Goal: Information Seeking & Learning: Learn about a topic

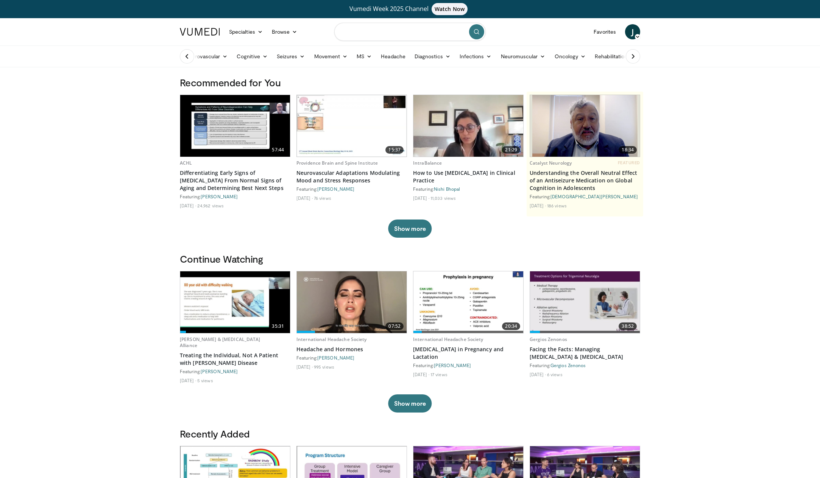
click at [415, 32] on input "Search topics, interventions" at bounding box center [409, 32] width 151 height 18
type input "***"
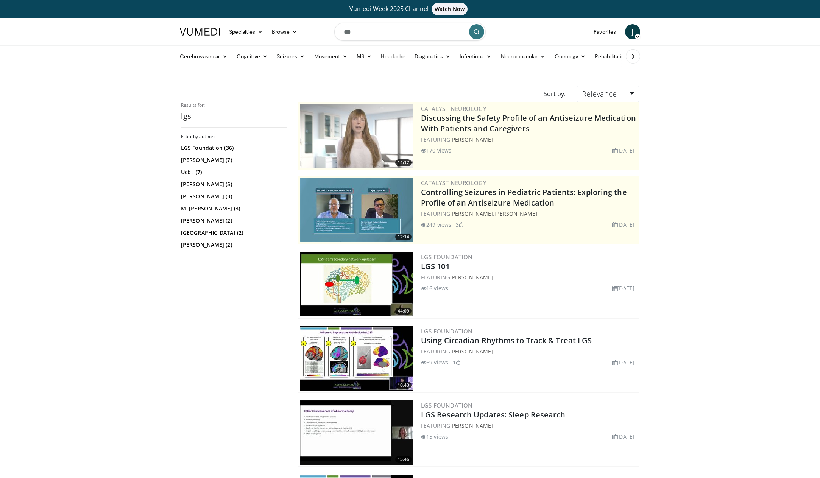
click at [461, 253] on link "LGS Foundation" at bounding box center [447, 257] width 52 height 8
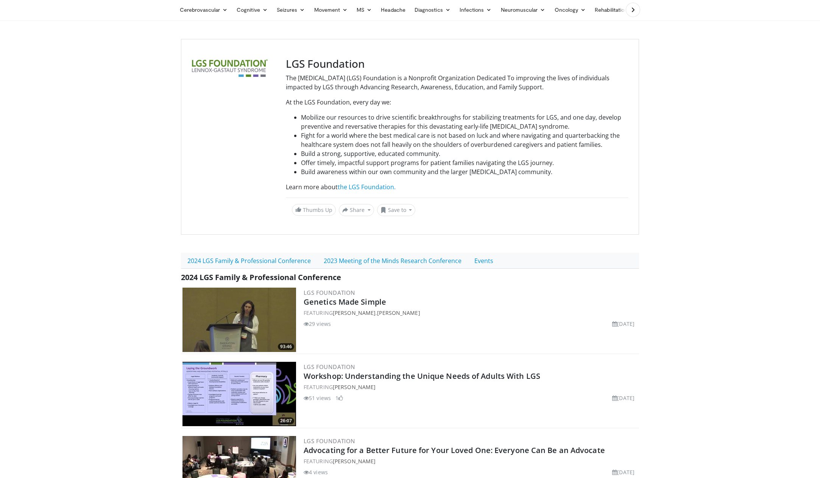
scroll to position [32, 0]
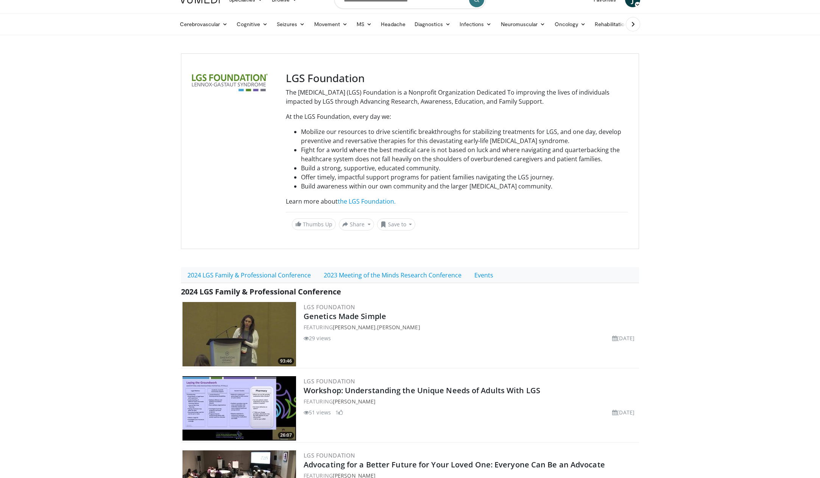
click at [310, 83] on h3 "LGS Foundation" at bounding box center [457, 78] width 342 height 13
copy div "LGS Foundation"
copy link "2023 Meeting of the Minds Research Conference"
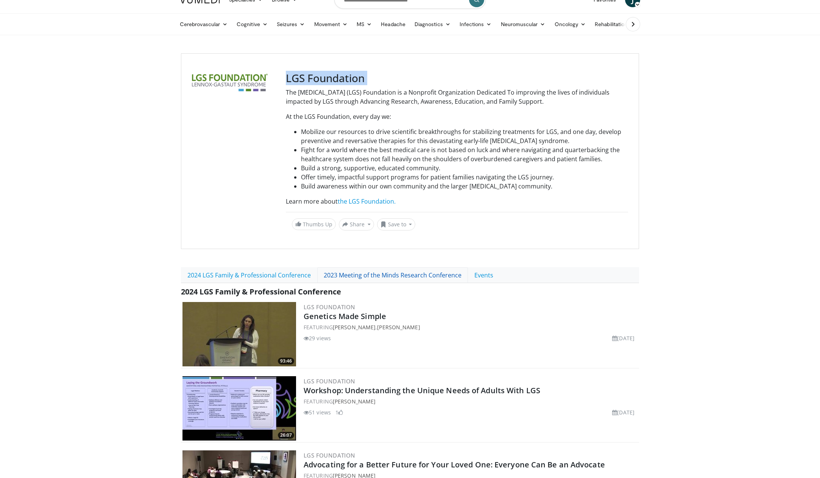
click at [389, 280] on link "2023 Meeting of the Minds Research Conference" at bounding box center [392, 275] width 151 height 16
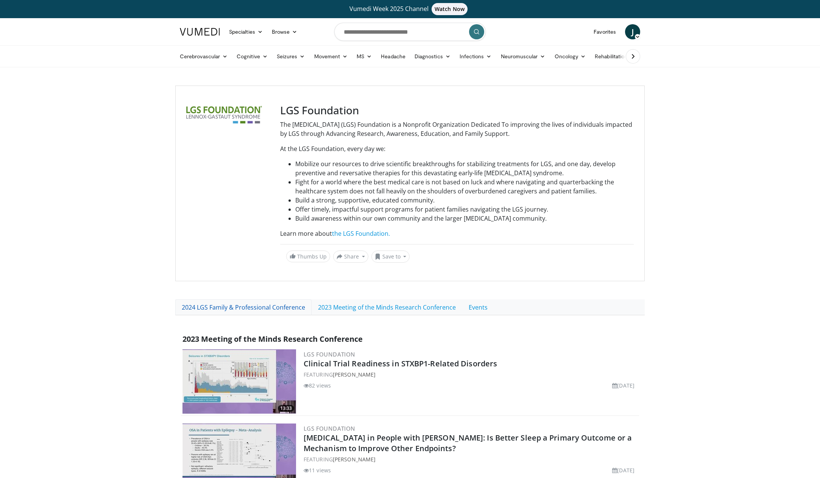
click at [273, 301] on link "2024 LGS Family & Professional Conference" at bounding box center [243, 308] width 136 height 16
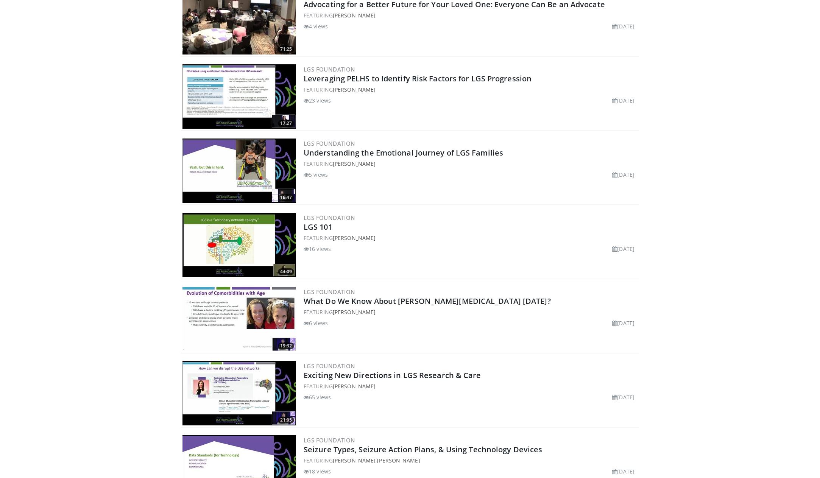
scroll to position [609, 0]
